Goal: Task Accomplishment & Management: Manage account settings

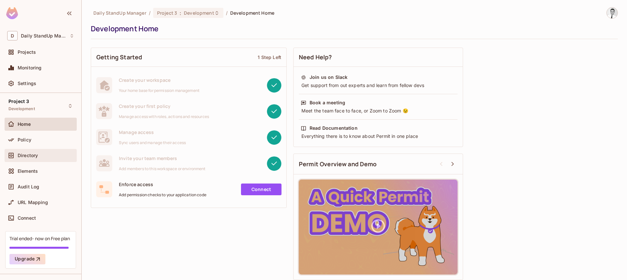
click at [31, 157] on span "Directory" at bounding box center [28, 155] width 20 height 5
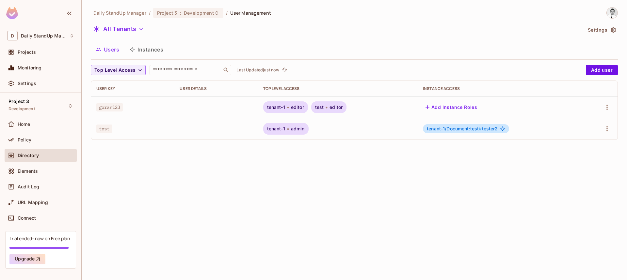
click at [494, 211] on div "Daily StandUp Manager / Project 3 : Development / User Management All Tenants S…" at bounding box center [354, 140] width 545 height 280
click at [459, 75] on div "Top Level Access ​ Last Updated 4 minutes ago Add user User Key User Details To…" at bounding box center [354, 102] width 527 height 75
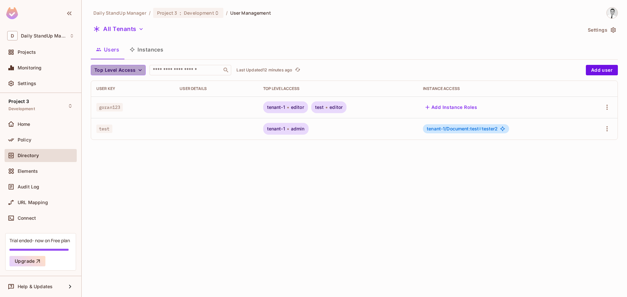
click at [138, 72] on icon "button" at bounding box center [140, 70] width 7 height 7
click at [116, 99] on span "editor" at bounding box center [107, 99] width 23 height 6
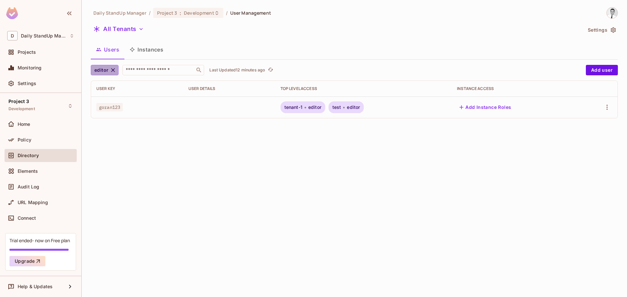
click at [111, 69] on icon "button" at bounding box center [113, 70] width 4 height 4
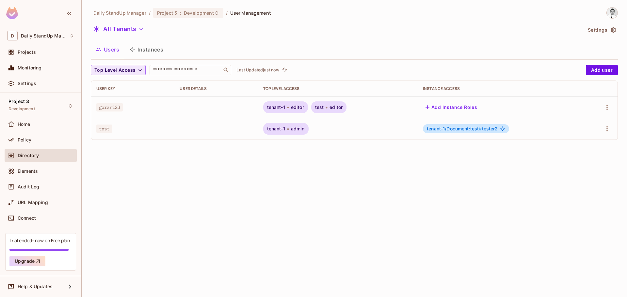
click at [377, 26] on div "All Tenants" at bounding box center [336, 30] width 491 height 12
click at [120, 33] on button "All Tenants" at bounding box center [118, 29] width 55 height 10
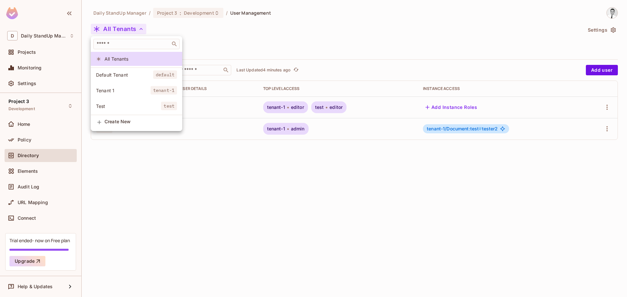
click at [253, 36] on div at bounding box center [313, 148] width 627 height 297
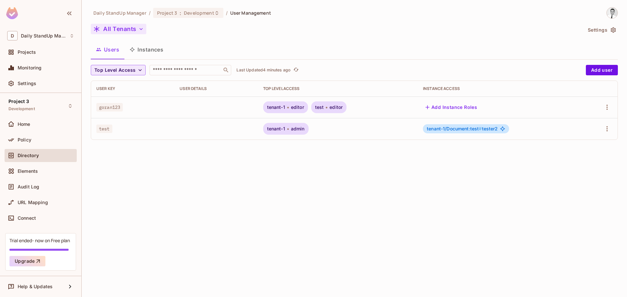
click at [112, 30] on button "All Tenants" at bounding box center [118, 29] width 55 height 10
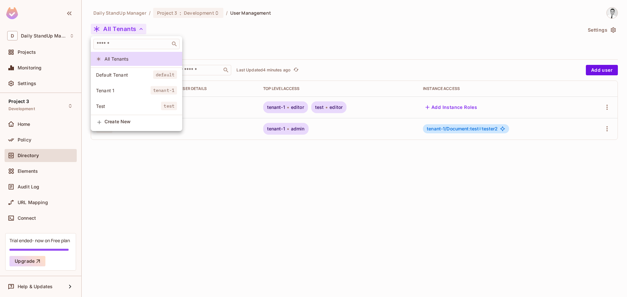
click at [291, 39] on div at bounding box center [313, 148] width 627 height 297
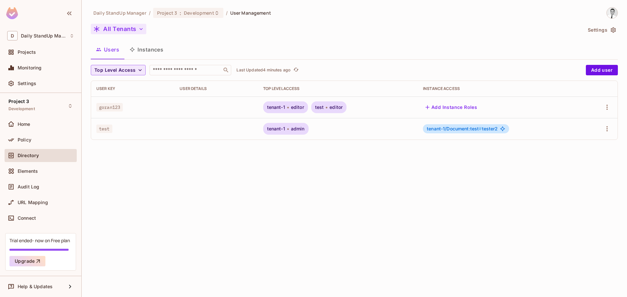
click at [126, 31] on button "All Tenants" at bounding box center [118, 29] width 55 height 10
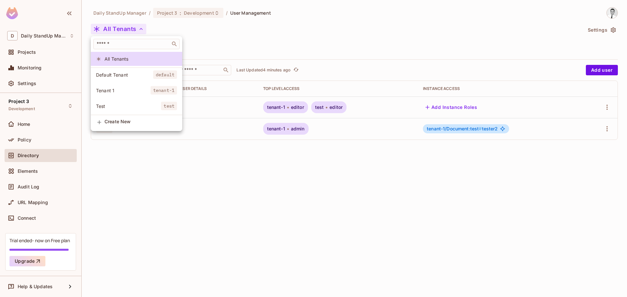
drag, startPoint x: 288, startPoint y: 32, endPoint x: 230, endPoint y: 33, distance: 58.4
click at [285, 33] on div at bounding box center [313, 148] width 627 height 297
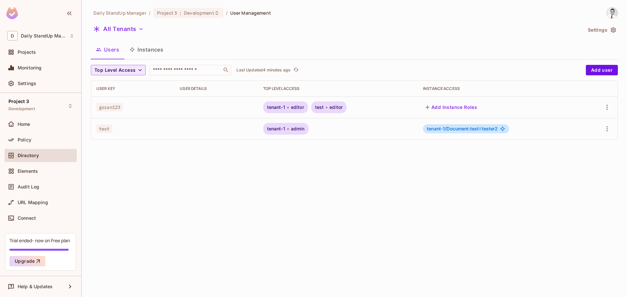
click at [250, 33] on div "All Tenants" at bounding box center [336, 30] width 491 height 12
click at [335, 27] on div "All Tenants" at bounding box center [336, 30] width 491 height 12
click at [327, 36] on div "All Tenants" at bounding box center [336, 30] width 491 height 12
click at [121, 37] on div "Daily StandUp Manager / Project 3 : Development / User Management All Tenants S…" at bounding box center [354, 76] width 527 height 138
click at [121, 26] on button "All Tenants" at bounding box center [118, 29] width 55 height 10
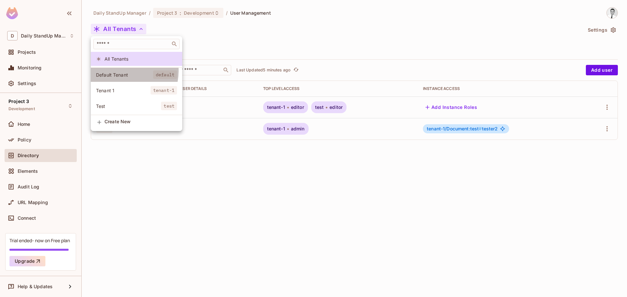
click at [118, 71] on li "Default Tenant default" at bounding box center [136, 75] width 91 height 14
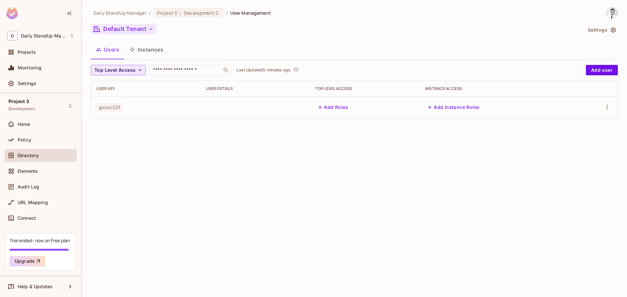
click at [124, 27] on button "Default Tenant" at bounding box center [123, 29] width 65 height 10
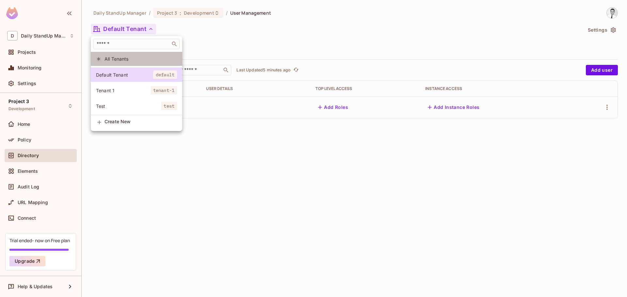
click at [114, 56] on span "All Tenants" at bounding box center [140, 59] width 72 height 6
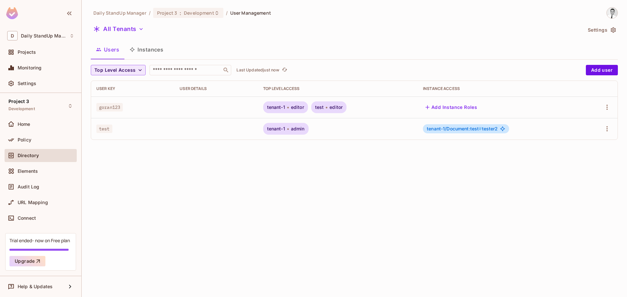
click at [320, 213] on div "Daily StandUp Manager / Project 3 : Development / User Management All Tenants S…" at bounding box center [354, 148] width 545 height 297
click at [339, 51] on div "Users Instances" at bounding box center [354, 49] width 527 height 16
click at [169, 75] on div "​" at bounding box center [190, 70] width 82 height 10
click at [39, 108] on div "Project 3 Development" at bounding box center [41, 106] width 72 height 18
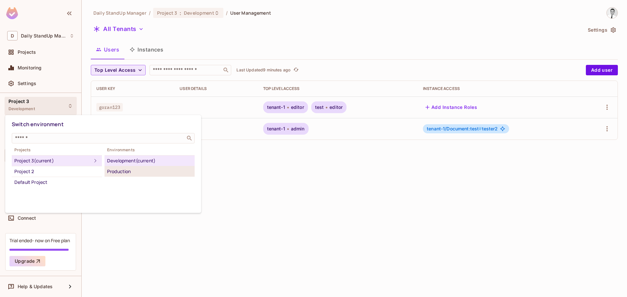
click at [139, 173] on div "Production" at bounding box center [149, 172] width 85 height 8
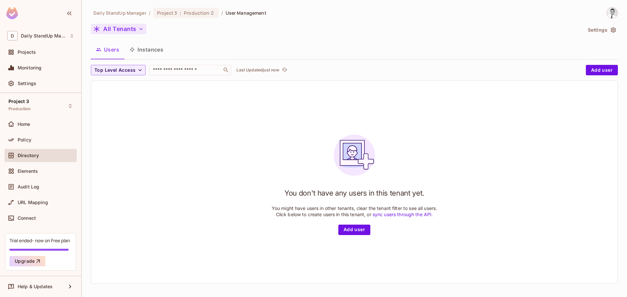
click at [120, 29] on button "All Tenants" at bounding box center [118, 29] width 55 height 10
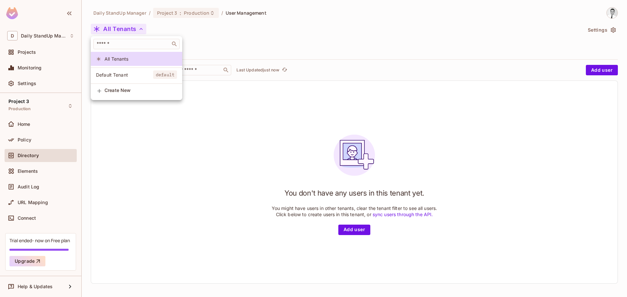
click at [120, 75] on span "Default Tenant" at bounding box center [124, 75] width 57 height 6
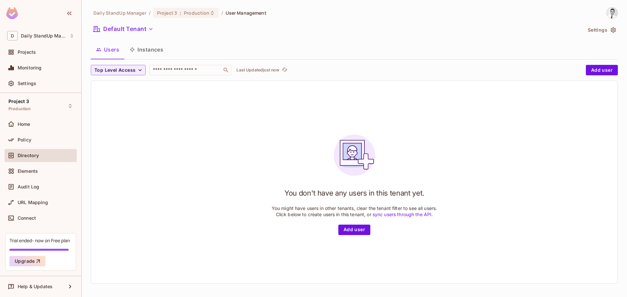
click at [121, 36] on div "Daily StandUp Manager / Project 3 : Production / User Management Default Tenant…" at bounding box center [354, 148] width 527 height 282
click at [128, 29] on button "Default Tenant" at bounding box center [123, 29] width 65 height 10
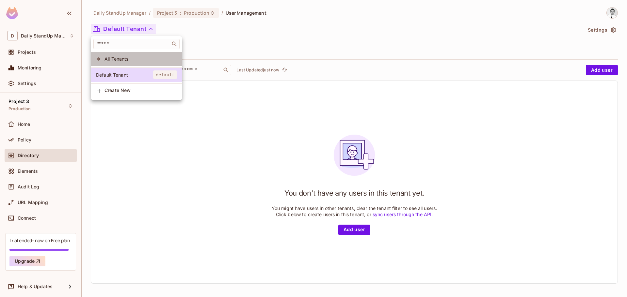
click at [116, 56] on span "All Tenants" at bounding box center [140, 59] width 72 height 6
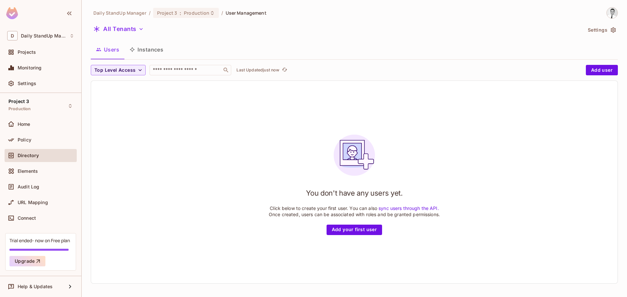
click at [412, 210] on link "sync users through the API." at bounding box center [408, 209] width 60 height 6
